Goal: Answer question/provide support: Share knowledge or assist other users

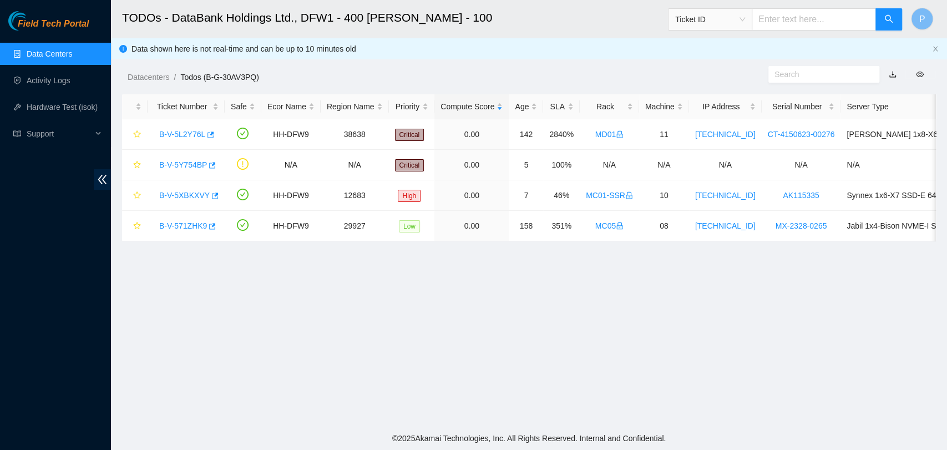
click at [560, 77] on ol "Datacenters / Todos (B-G-30AV3PQ) /" at bounding box center [433, 77] width 610 height 12
click at [64, 50] on link "Data Centers" at bounding box center [49, 53] width 45 height 9
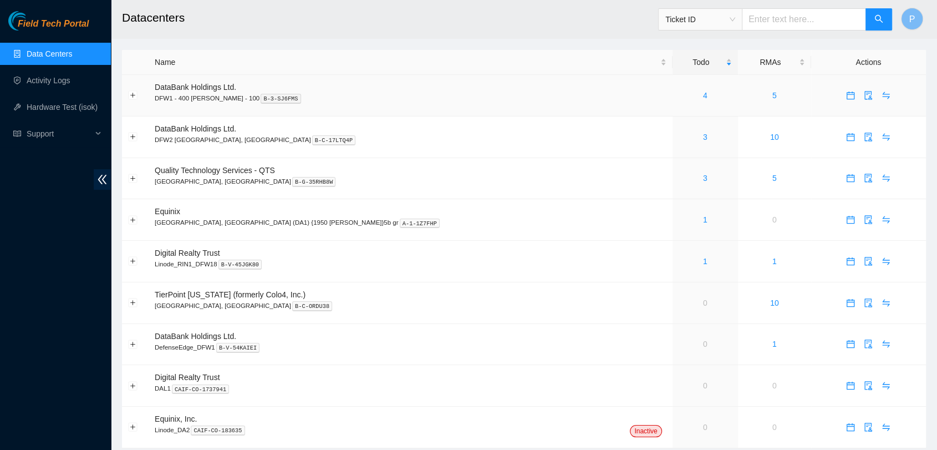
click at [679, 93] on div "4" at bounding box center [705, 95] width 53 height 12
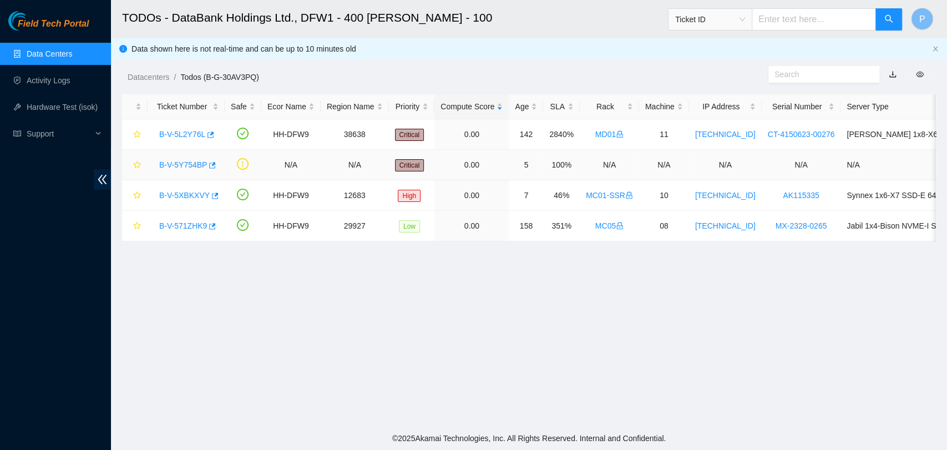
click at [174, 167] on link "B-V-5Y754BP" at bounding box center [183, 164] width 48 height 9
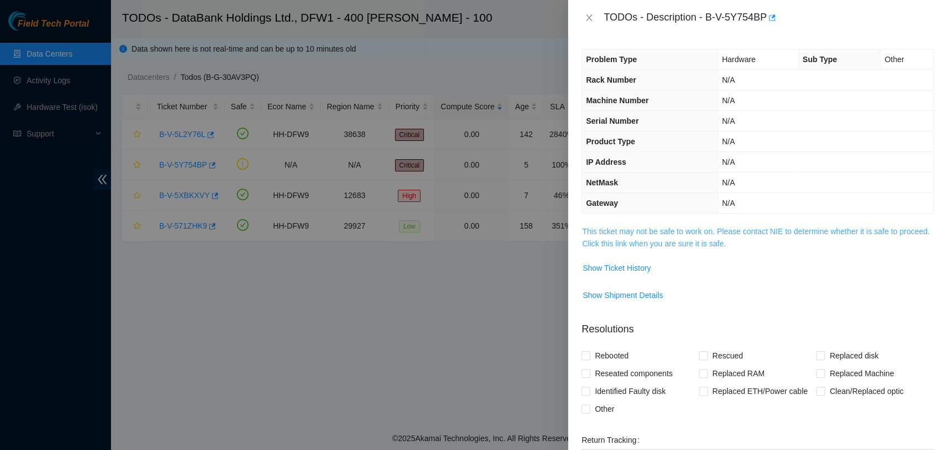
click at [631, 231] on link "This ticket may not be safe to work on. Please contact NIE to determine whether…" at bounding box center [755, 237] width 347 height 21
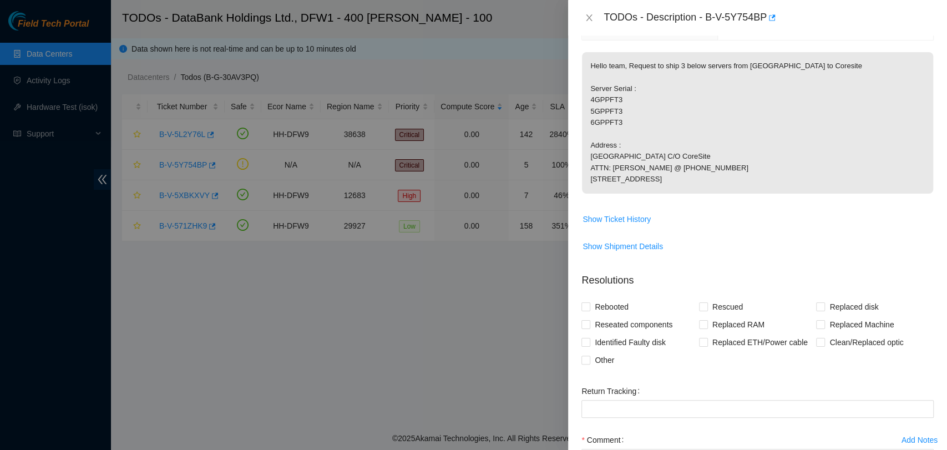
scroll to position [185, 0]
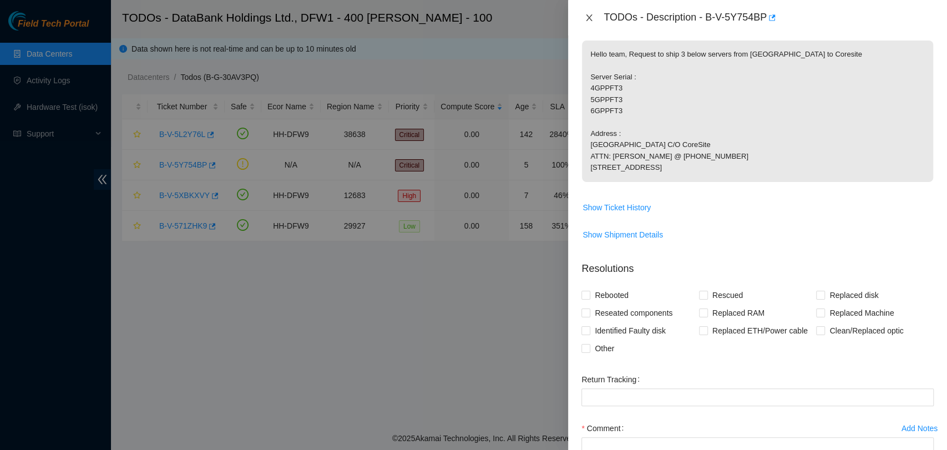
click at [585, 19] on icon "close" at bounding box center [589, 17] width 9 height 9
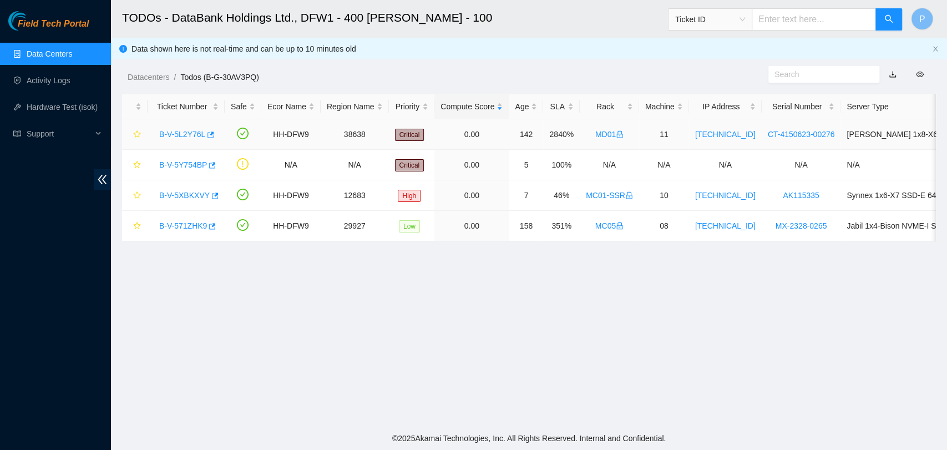
scroll to position [213, 0]
click at [53, 76] on link "Activity Logs" at bounding box center [49, 80] width 44 height 9
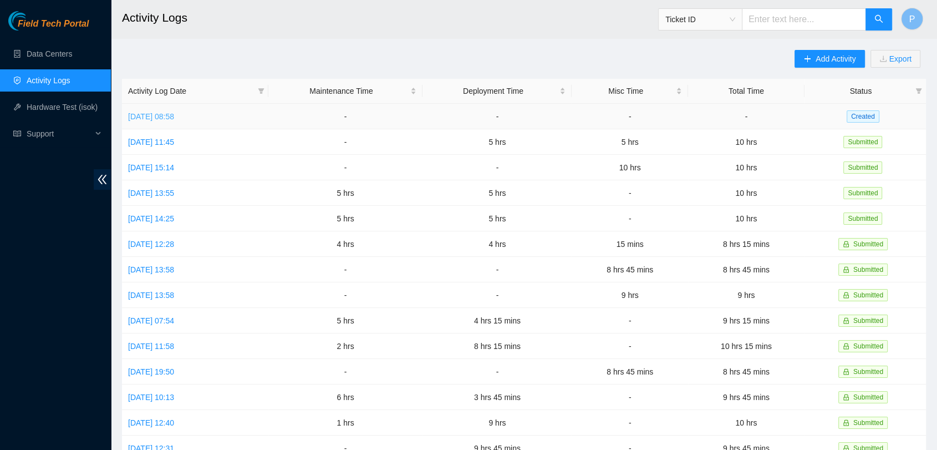
click at [139, 112] on link "[DATE] 08:58" at bounding box center [151, 116] width 46 height 9
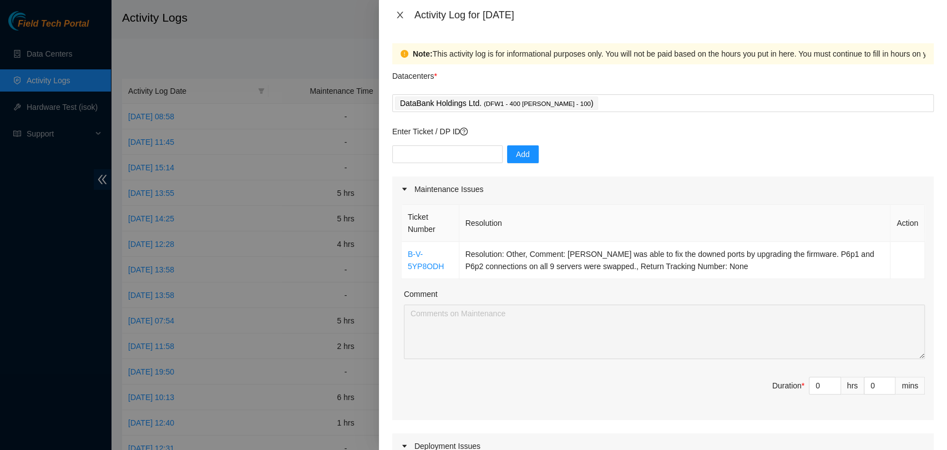
click at [392, 19] on button "Close" at bounding box center [400, 15] width 16 height 11
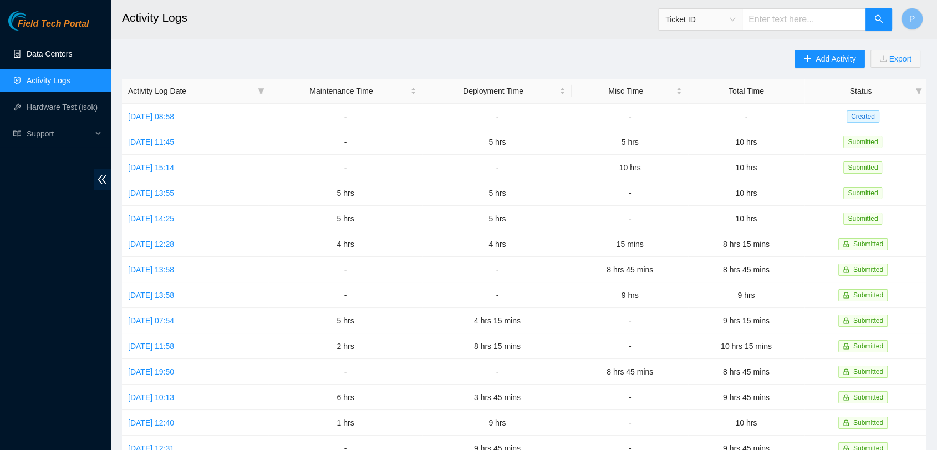
click at [67, 55] on link "Data Centers" at bounding box center [49, 53] width 45 height 9
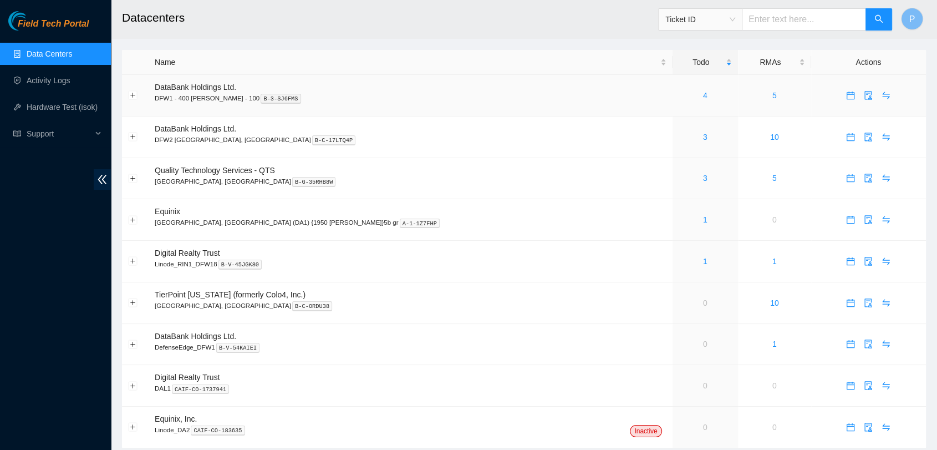
click at [679, 91] on div "4" at bounding box center [705, 95] width 53 height 12
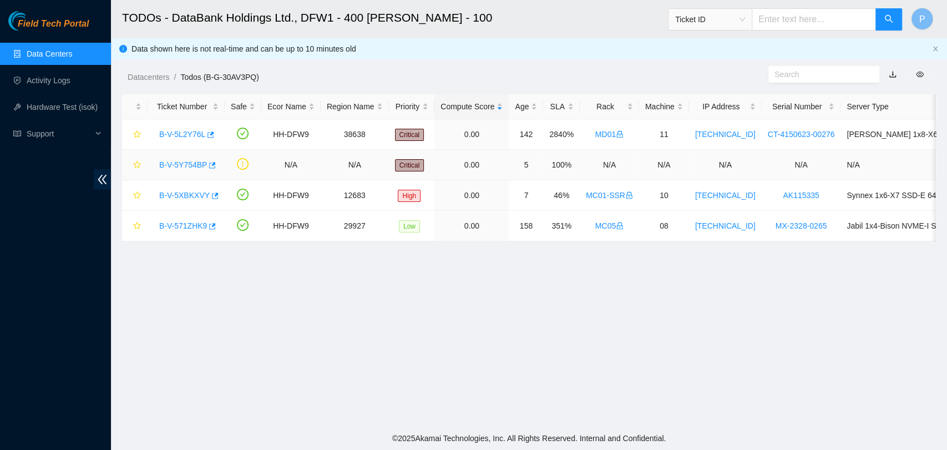
click at [186, 165] on link "B-V-5Y754BP" at bounding box center [183, 164] width 48 height 9
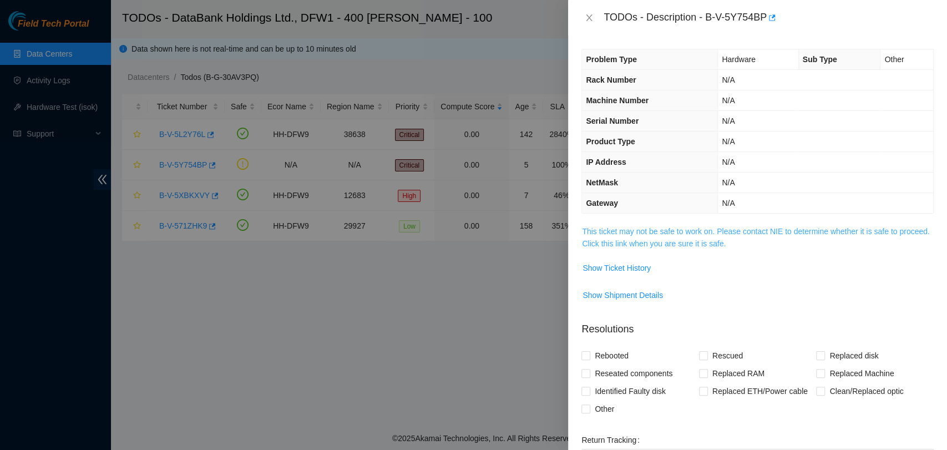
click at [702, 241] on link "This ticket may not be safe to work on. Please contact NIE to determine whether…" at bounding box center [755, 237] width 347 height 21
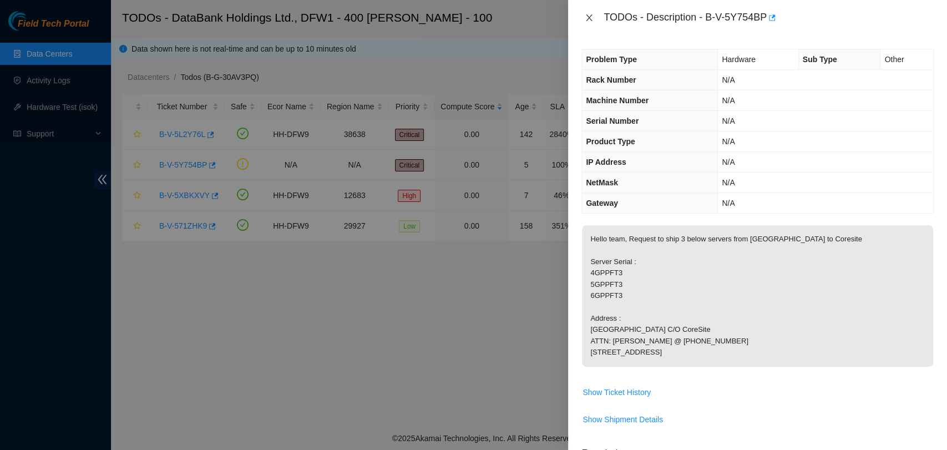
drag, startPoint x: 591, startPoint y: 21, endPoint x: 607, endPoint y: 29, distance: 18.9
click at [591, 21] on icon "close" at bounding box center [589, 17] width 6 height 7
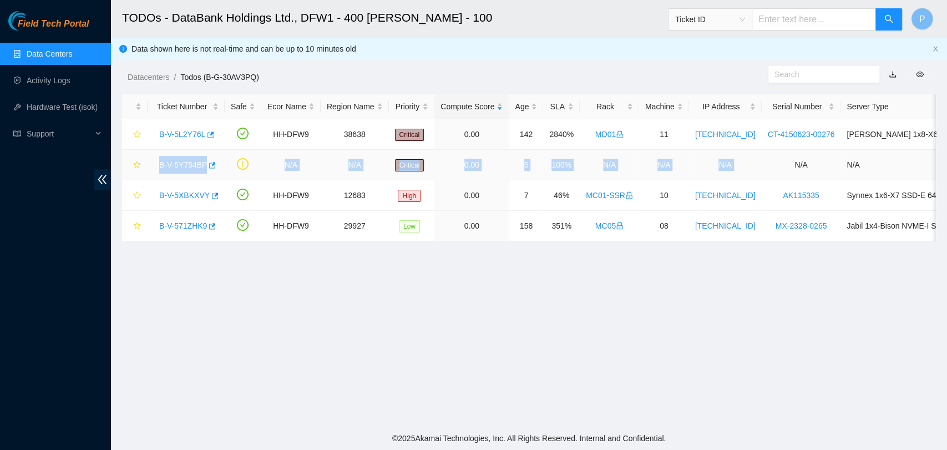
drag, startPoint x: 158, startPoint y: 164, endPoint x: 747, endPoint y: 164, distance: 589.7
click at [747, 164] on tr "B-V-5Y754BP N/A N/A Critical 0.00 5 100% N/A N/A N/A N/A N/A" at bounding box center [600, 165] width 956 height 31
drag, startPoint x: 123, startPoint y: 277, endPoint x: 134, endPoint y: 256, distance: 23.6
click at [126, 271] on main "TODOs - DataBank Holdings Ltd., DFW1 - 400 [PERSON_NAME] - 100 Ticket ID P Data…" at bounding box center [529, 213] width 836 height 427
drag, startPoint x: 176, startPoint y: 166, endPoint x: 182, endPoint y: 167, distance: 6.1
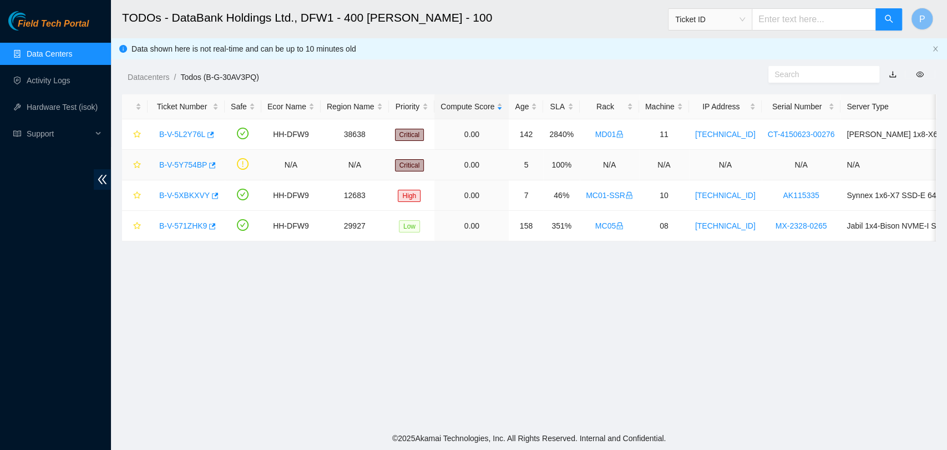
click at [176, 166] on link "B-V-5Y754BP" at bounding box center [183, 164] width 48 height 9
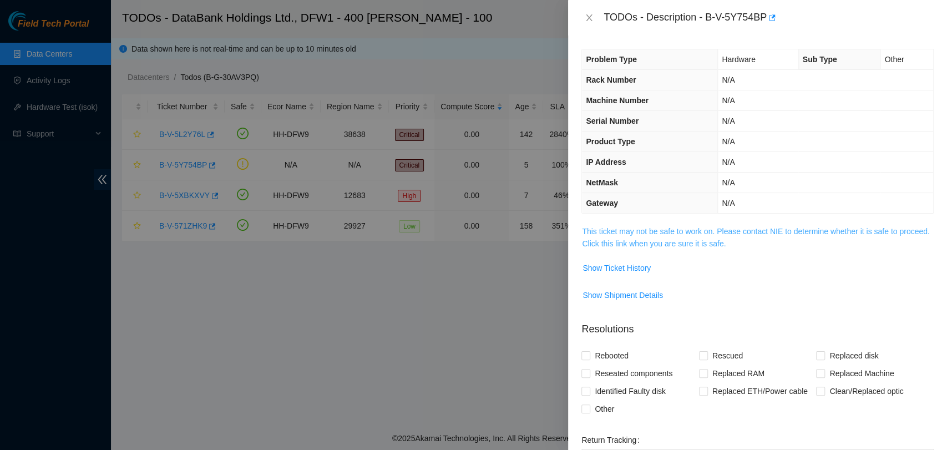
drag, startPoint x: 737, startPoint y: 220, endPoint x: 734, endPoint y: 227, distance: 7.7
click at [736, 221] on div "Problem Type Hardware Sub Type Other Rack Number N/A Machine Number N/A Serial …" at bounding box center [757, 243] width 379 height 414
click at [733, 230] on link "This ticket may not be safe to work on. Please contact NIE to determine whether…" at bounding box center [755, 237] width 347 height 21
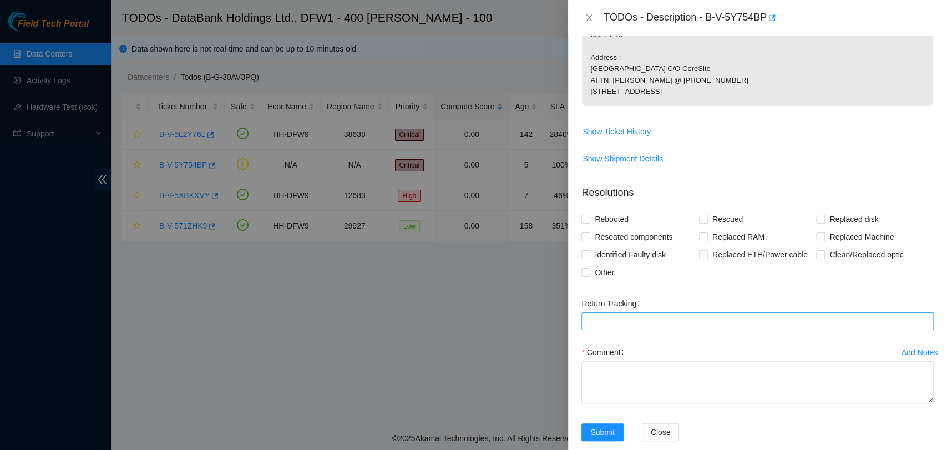
scroll to position [301, 0]
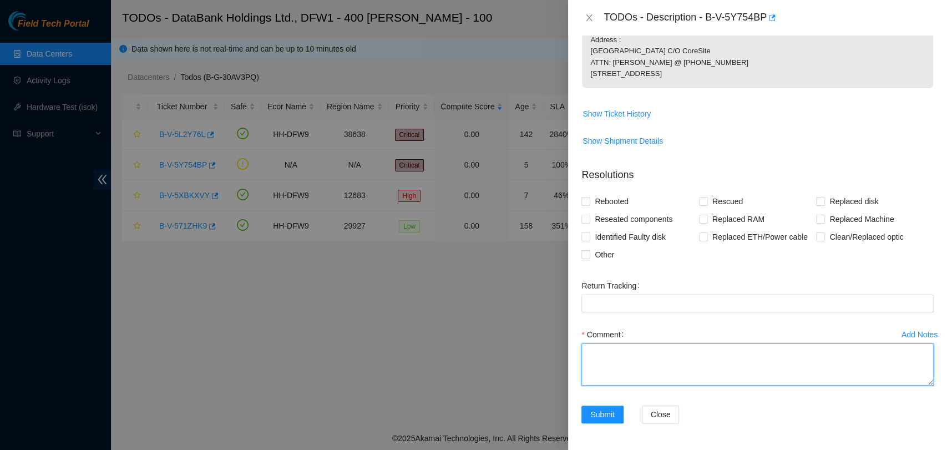
click at [713, 369] on textarea "Comment" at bounding box center [757, 364] width 352 height 42
paste textarea "The three servers designated for Boston Coresite have been packed into individu…"
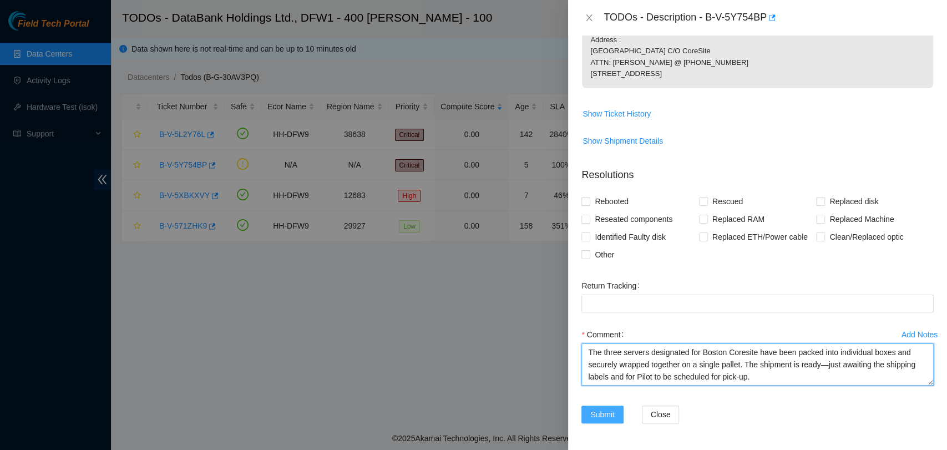
type textarea "The three servers designated for Boston Coresite have been packed into individu…"
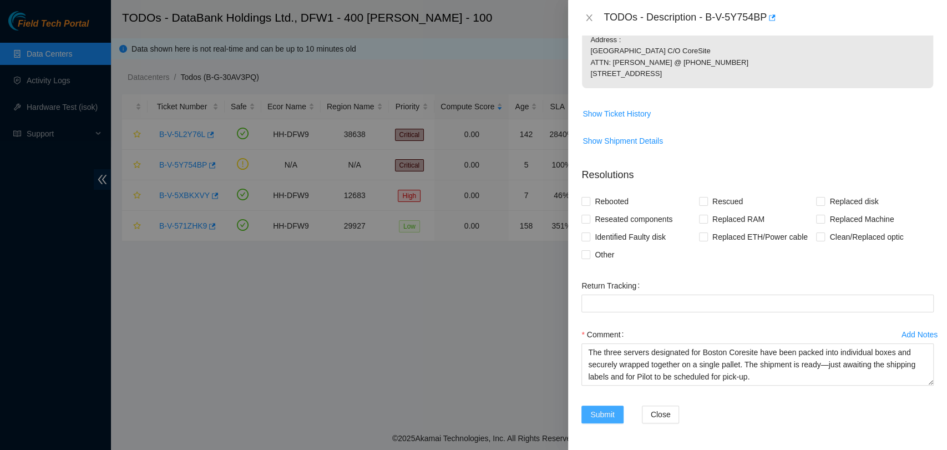
click at [607, 418] on span "Submit" at bounding box center [602, 414] width 24 height 12
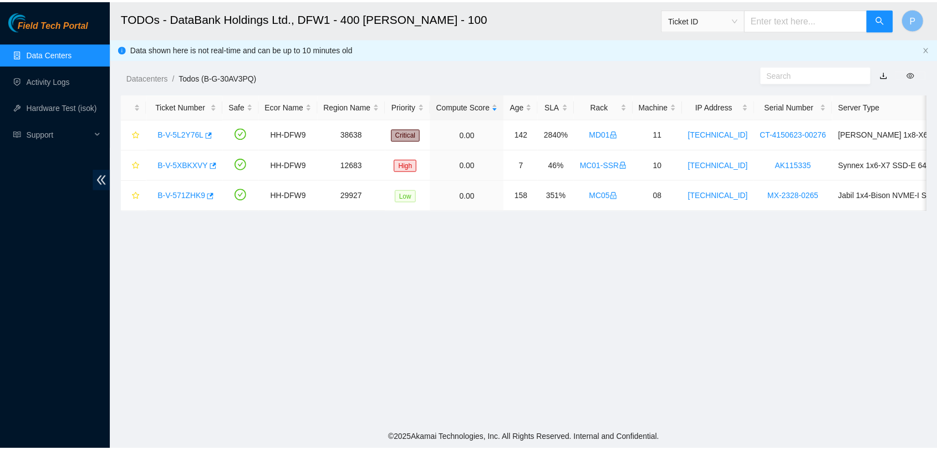
scroll to position [182, 0]
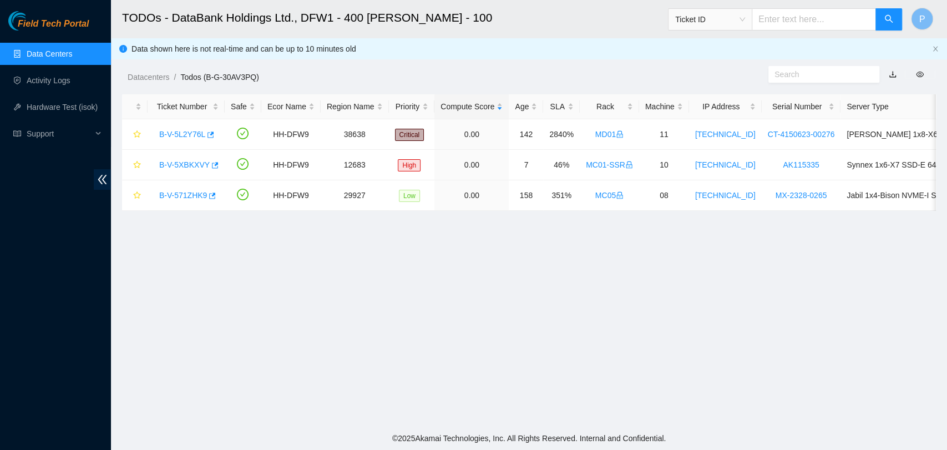
click at [54, 55] on link "Data Centers" at bounding box center [49, 53] width 45 height 9
